Goal: Entertainment & Leisure: Consume media (video, audio)

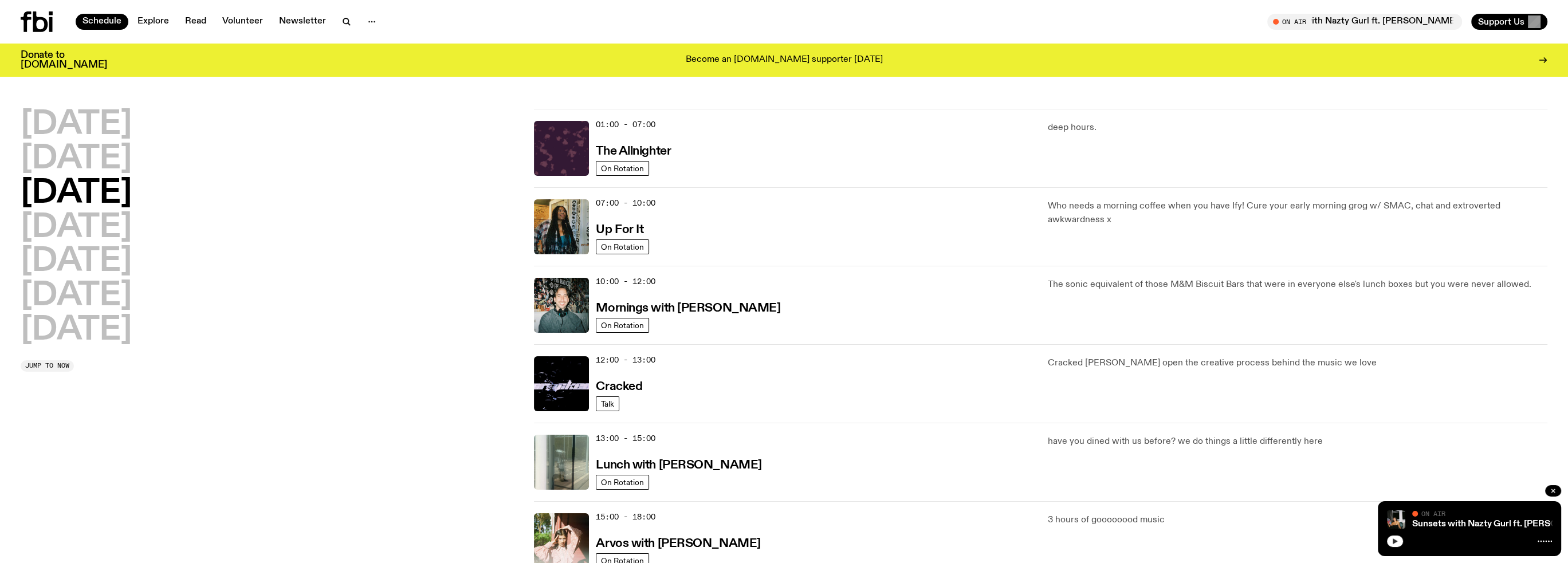
click at [1397, 542] on icon "button" at bounding box center [1395, 541] width 7 height 7
click at [1475, 523] on link "Sunsets with Nazty Gurl ft. BOOSIE & SHAZ (Guest Mix)" at bounding box center [1534, 524] width 272 height 9
click at [1398, 543] on button "button" at bounding box center [1394, 541] width 16 height 11
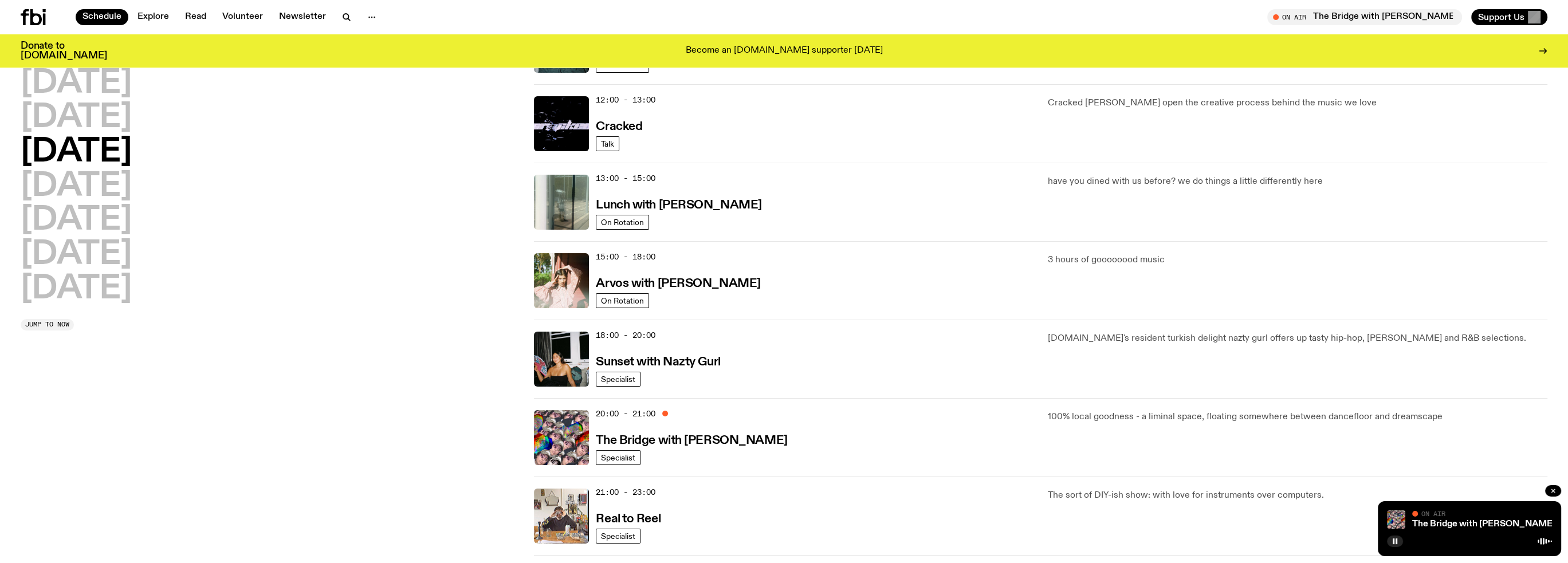
scroll to position [226, 0]
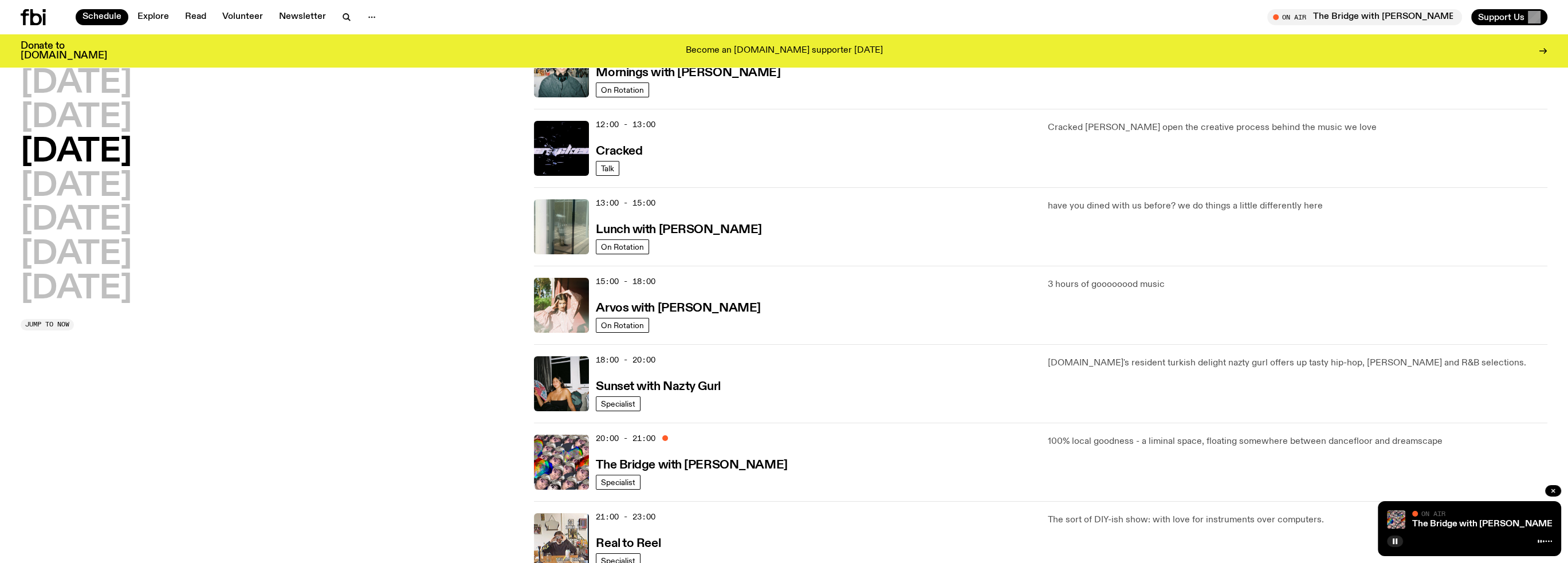
click at [36, 16] on icon at bounding box center [34, 16] width 25 height 16
